Goal: Obtain resource: Obtain resource

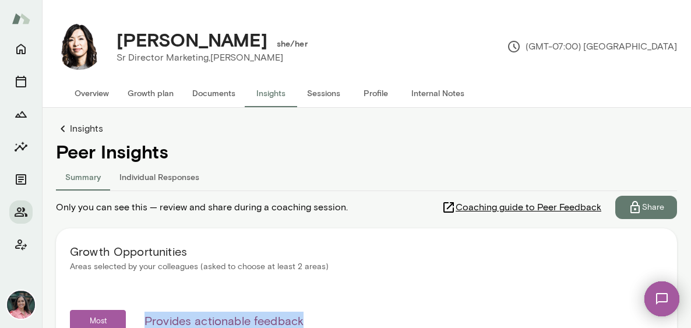
scroll to position [184, 0]
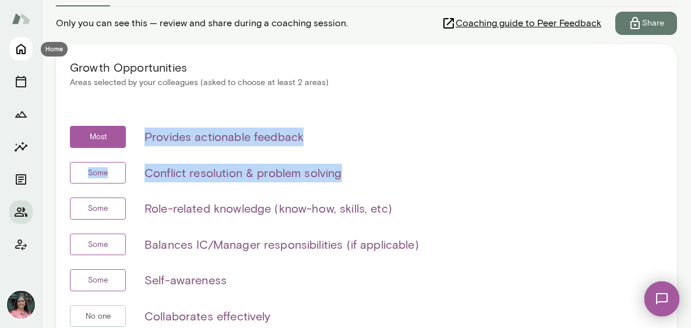
click at [26, 52] on icon "Home" at bounding box center [21, 49] width 14 height 14
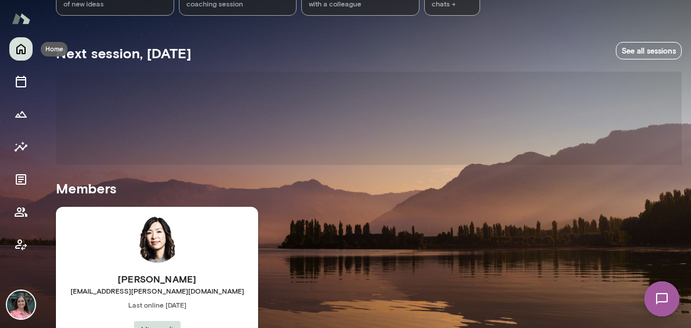
scroll to position [168, 0]
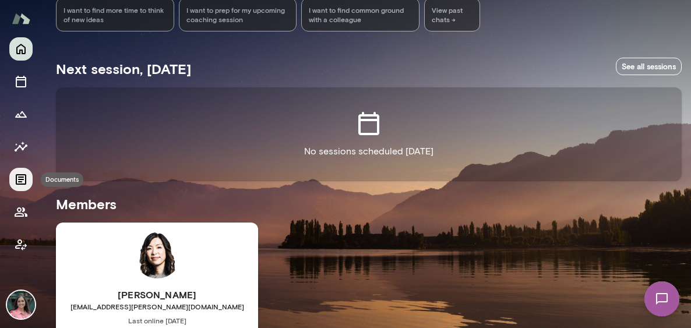
click at [17, 180] on icon "Documents" at bounding box center [21, 180] width 14 height 14
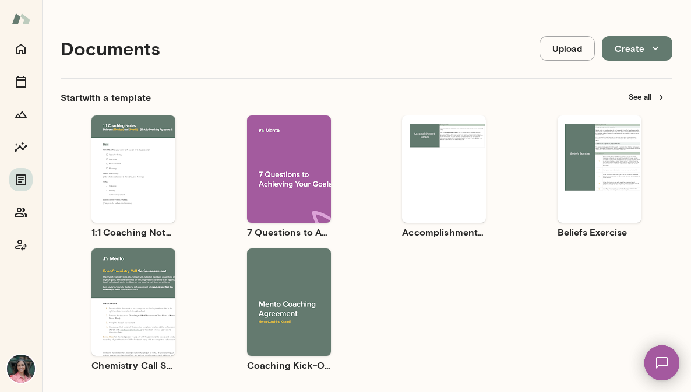
click at [146, 181] on span "Preview" at bounding box center [141, 178] width 26 height 9
click at [23, 54] on icon "Home" at bounding box center [20, 49] width 9 height 10
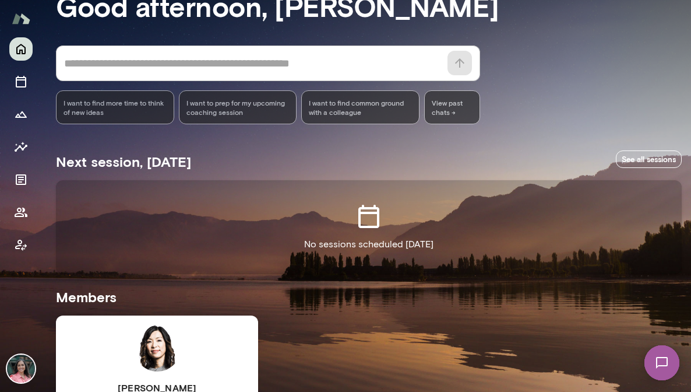
scroll to position [222, 0]
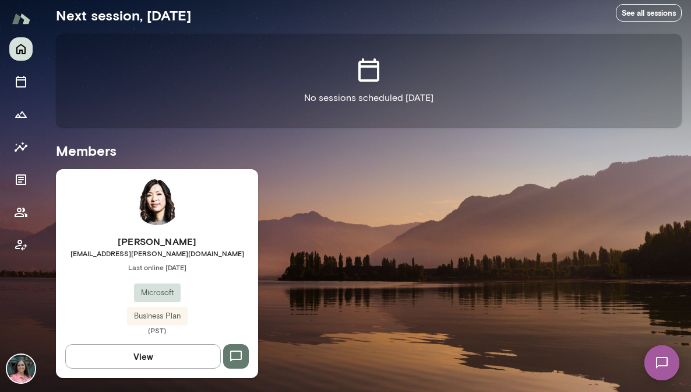
click at [212, 245] on h6 "Angela Byers" at bounding box center [157, 241] width 202 height 14
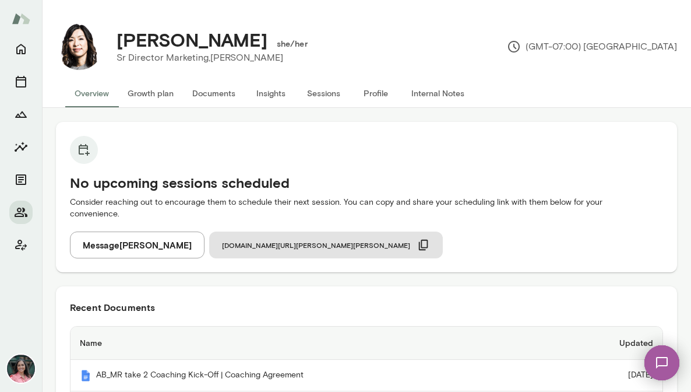
click at [436, 91] on button "Internal Notes" at bounding box center [438, 93] width 72 height 28
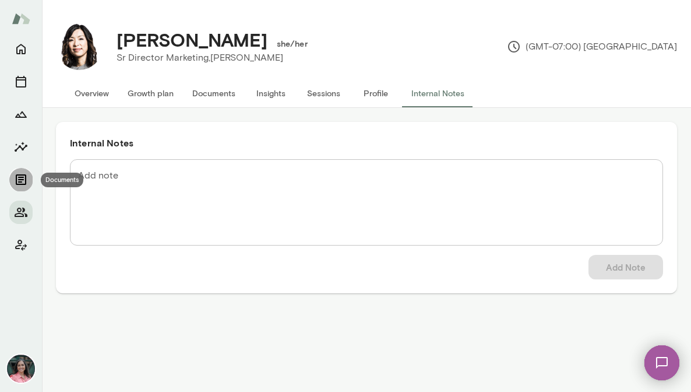
click at [20, 185] on icon "Documents" at bounding box center [21, 180] width 14 height 14
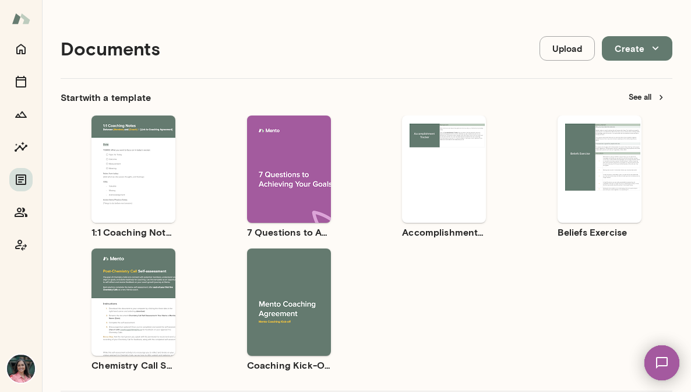
click at [156, 176] on button "Preview" at bounding box center [133, 178] width 75 height 15
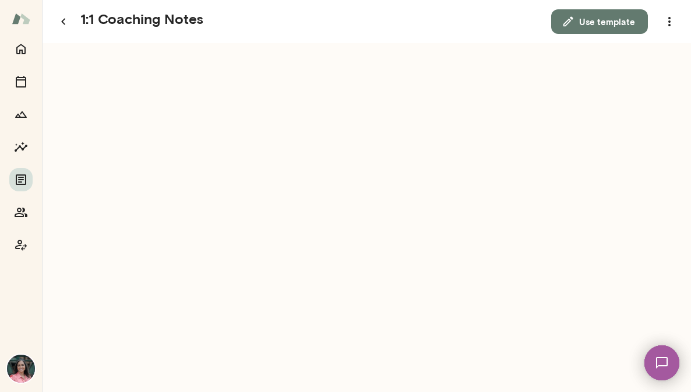
click at [629, 23] on button "Use template" at bounding box center [599, 21] width 97 height 24
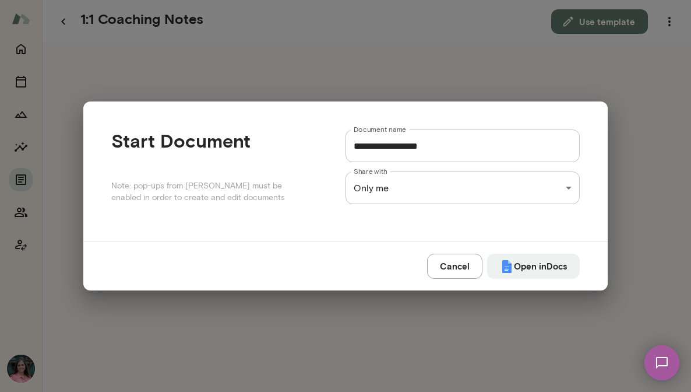
click at [569, 0] on div "**********" at bounding box center [345, 0] width 691 height 0
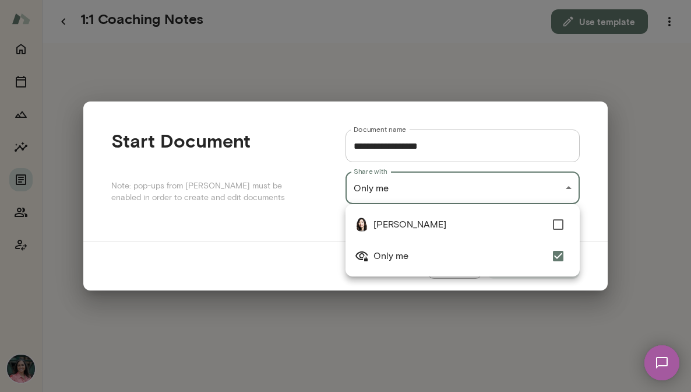
click at [597, 210] on div at bounding box center [345, 196] width 691 height 392
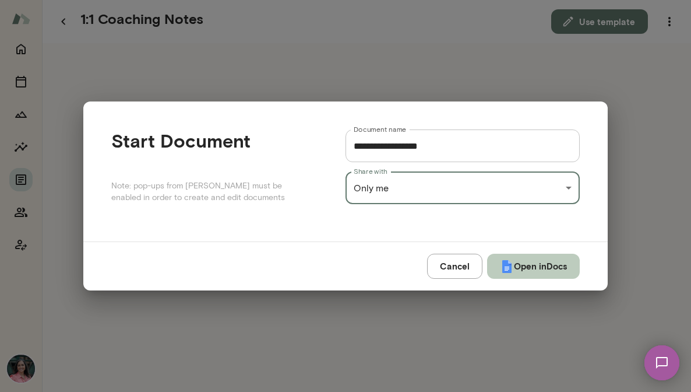
click at [550, 267] on button "Open in Docs" at bounding box center [533, 266] width 93 height 24
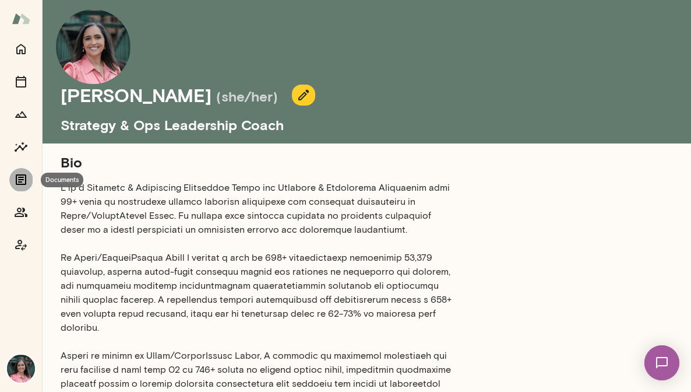
click at [22, 180] on icon "Documents" at bounding box center [21, 180] width 14 height 14
